Goal: Transaction & Acquisition: Purchase product/service

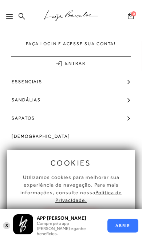
click at [7, 229] on button "X" at bounding box center [6, 225] width 7 height 8
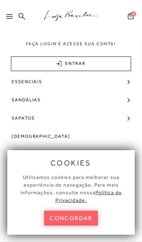
click at [80, 216] on button "concordar" at bounding box center [71, 218] width 54 height 15
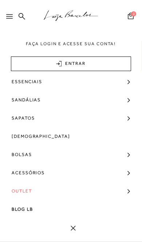
click at [43, 194] on link "Outlet" at bounding box center [71, 191] width 142 height 18
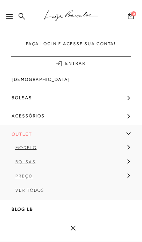
scroll to position [82, 0]
click at [44, 188] on span "Ver Todos" at bounding box center [29, 190] width 29 height 5
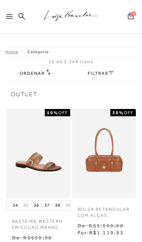
scroll to position [8, 0]
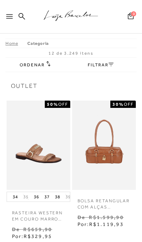
click at [7, 15] on icon at bounding box center [9, 16] width 7 height 4
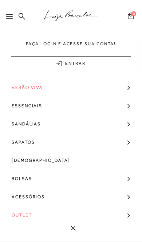
click at [32, 218] on span "Outlet" at bounding box center [22, 215] width 20 height 18
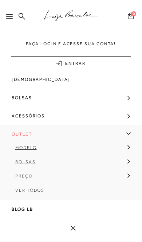
scroll to position [82, 0]
click at [35, 165] on link "Bolsas" at bounding box center [68, 164] width 137 height 14
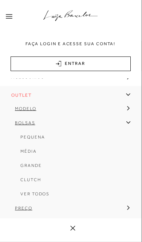
scroll to position [132, 0]
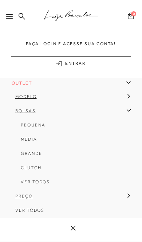
click at [42, 184] on span "Ver Todos" at bounding box center [35, 181] width 29 height 5
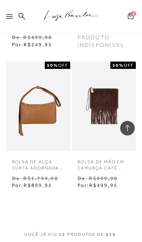
scroll to position [751, 0]
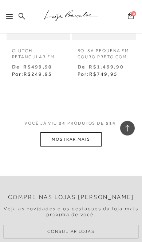
scroll to position [1703, 0]
click at [87, 132] on button "MOSTRAR MAIS" at bounding box center [70, 139] width 61 height 14
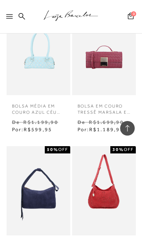
scroll to position [2395, 0]
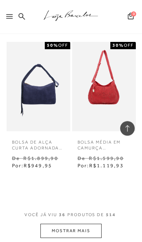
click at [89, 224] on button "MOSTRAR MAIS" at bounding box center [70, 231] width 61 height 14
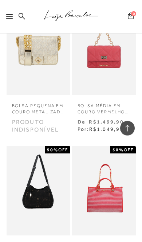
scroll to position [3051, 0]
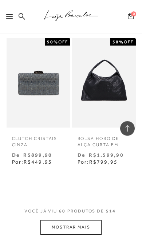
scroll to position [4142, 0]
click at [85, 220] on button "MOSTRAR MAIS" at bounding box center [70, 227] width 61 height 14
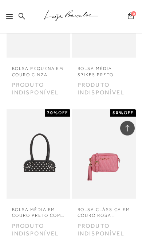
scroll to position [4915, 0]
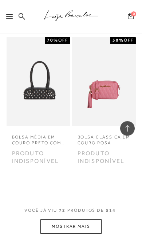
click at [87, 219] on button "MOSTRAR MAIS" at bounding box center [70, 226] width 61 height 14
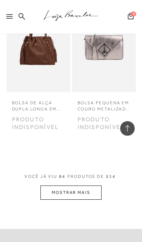
scroll to position [5867, 0]
click at [93, 186] on button "MOSTRAR MAIS" at bounding box center [70, 193] width 61 height 14
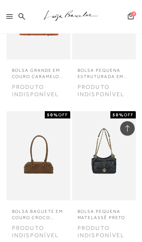
scroll to position [6605, 0]
click at [11, 13] on div at bounding box center [10, 18] width 9 height 11
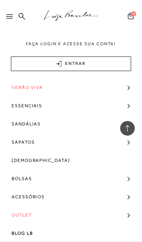
scroll to position [6673, 0]
click at [67, 198] on link "Acessórios" at bounding box center [71, 197] width 142 height 18
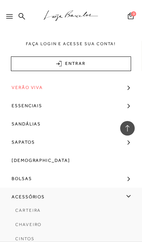
click at [55, 179] on link "Bolsas" at bounding box center [71, 178] width 142 height 18
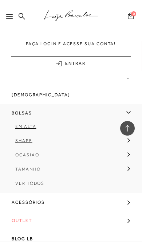
scroll to position [67, 0]
click at [39, 181] on span "Ver Todos" at bounding box center [29, 183] width 29 height 5
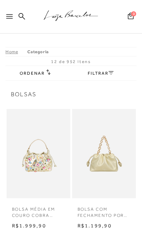
click at [110, 63] on div "Home Categoria [GEOGRAPHIC_DATA] 12 de 952 itens Ordenar Ordenar por Padrão Lan…" at bounding box center [70, 64] width 131 height 34
click at [113, 74] on icon at bounding box center [111, 73] width 5 height 4
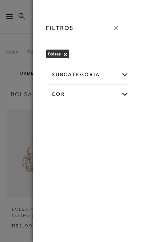
click at [128, 81] on div "subcategoria" at bounding box center [87, 73] width 82 height 17
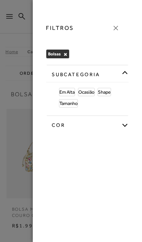
click at [130, 73] on div "subcategoria Em [GEOGRAPHIC_DATA] Ocasião Shape Tamanho cor -" at bounding box center [87, 99] width 95 height 69
click at [118, 31] on icon at bounding box center [116, 28] width 8 height 8
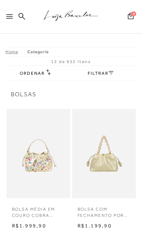
click at [52, 70] on div "Ordenar Ordenar por Padrão Lançamentos Estoque Menor preço" at bounding box center [39, 72] width 39 height 7
click at [52, 71] on div "Ordenar Ordenar por Padrão Lançamentos Estoque Menor preço" at bounding box center [39, 72] width 39 height 7
click at [38, 75] on span "Ordenar" at bounding box center [32, 73] width 25 height 5
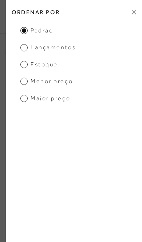
click at [82, 82] on ul "Padrão Lançamentos [GEOGRAPHIC_DATA] Menor preço Maior preço" at bounding box center [74, 65] width 136 height 76
click at [30, 83] on span "Menor preço" at bounding box center [46, 81] width 52 height 8
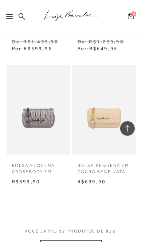
scroll to position [685, 0]
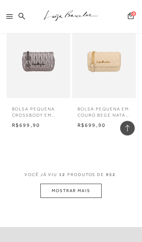
click at [84, 187] on button "MOSTRAR MAIS" at bounding box center [70, 191] width 61 height 14
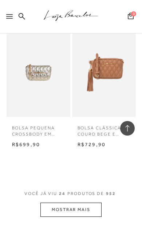
scroll to position [1553, 0]
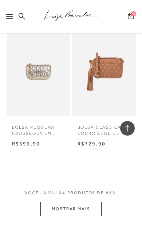
click at [84, 202] on button "MOSTRAR MAIS" at bounding box center [70, 209] width 61 height 14
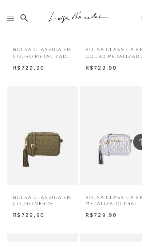
scroll to position [1903, 0]
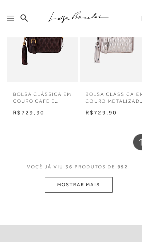
click at [88, 160] on button "MOSTRAR MAIS" at bounding box center [70, 167] width 61 height 14
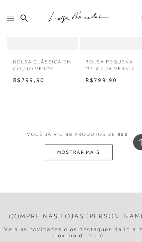
scroll to position [3237, 0]
click at [90, 131] on button "MOSTRAR MAIS" at bounding box center [70, 138] width 61 height 14
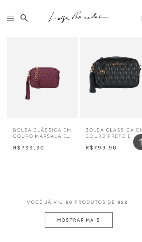
scroll to position [3975, 0]
click at [88, 191] on button "MOSTRAR MAIS" at bounding box center [70, 198] width 61 height 14
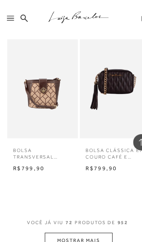
scroll to position [4755, 0]
click at [79, 210] on button "MOSTRAR MAIS" at bounding box center [70, 217] width 61 height 14
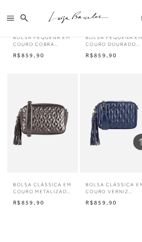
scroll to position [6321, 0]
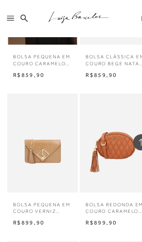
scroll to position [6835, 0]
